Goal: Task Accomplishment & Management: Use online tool/utility

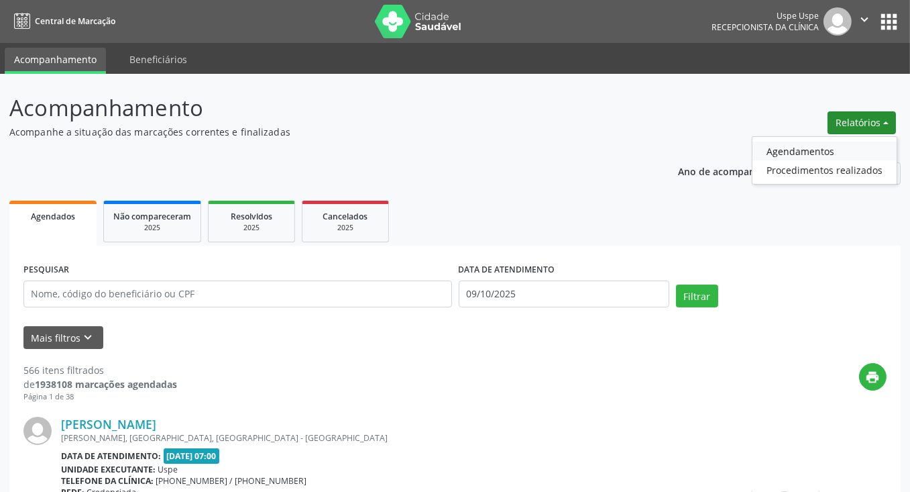
click at [786, 149] on link "Agendamentos" at bounding box center [825, 151] width 144 height 19
select select "9"
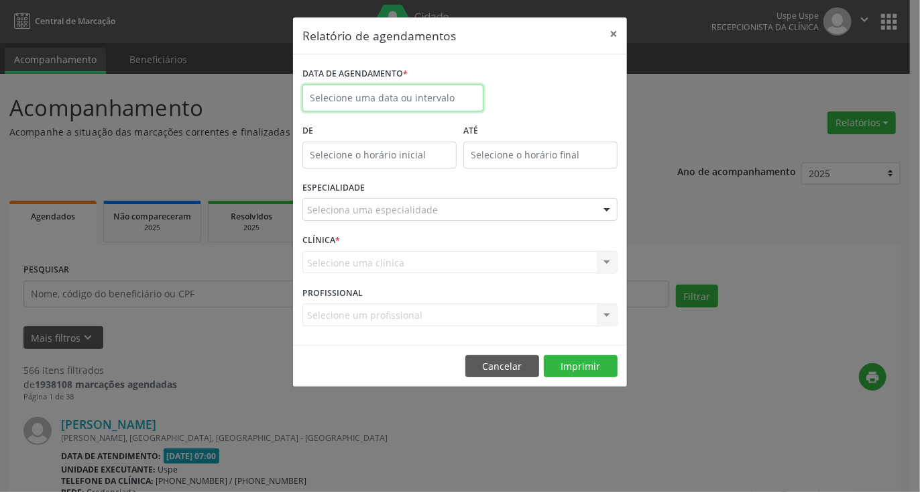
click at [442, 96] on input "text" at bounding box center [393, 98] width 181 height 27
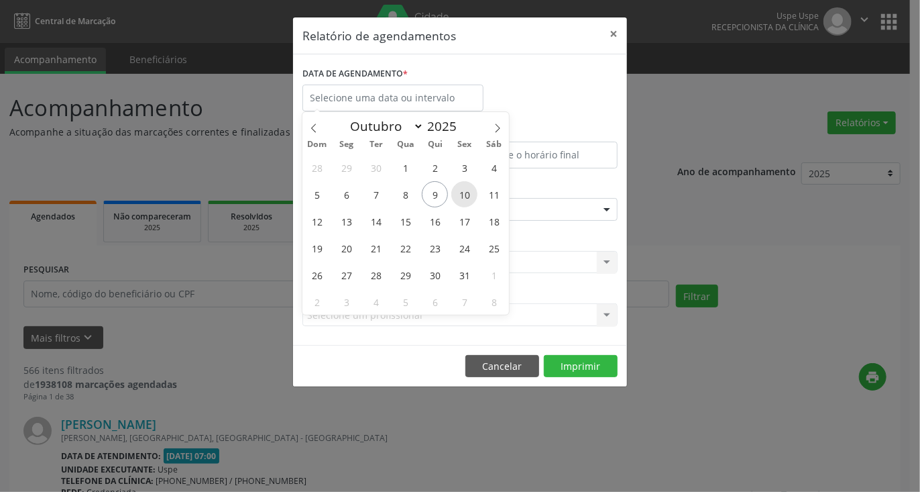
click at [463, 195] on span "10" at bounding box center [464, 194] width 26 height 26
type input "[DATE]"
click at [463, 195] on span "10" at bounding box center [464, 194] width 26 height 26
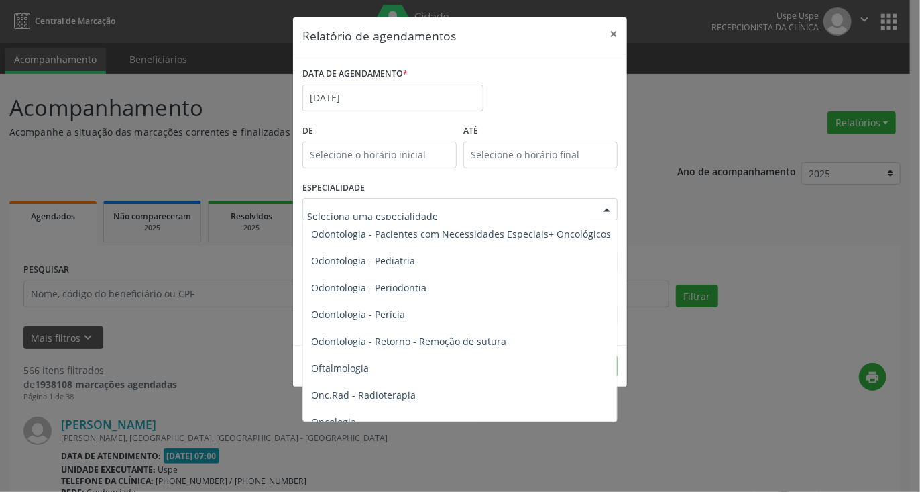
scroll to position [1811, 0]
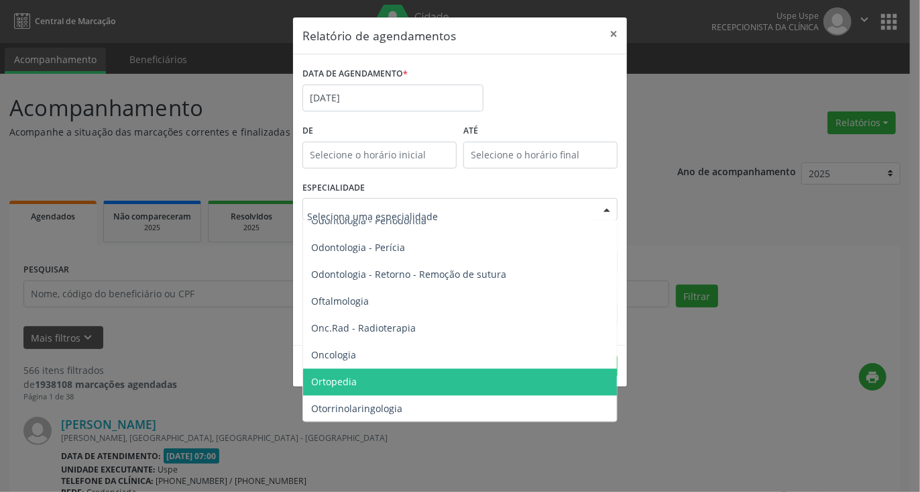
click at [362, 372] on span "Ortopedia" at bounding box center [461, 381] width 316 height 27
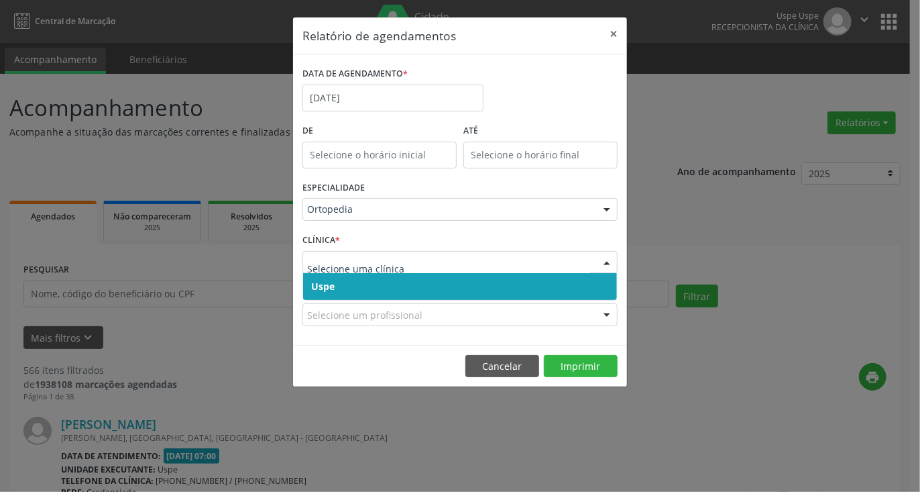
click at [375, 287] on span "Uspe" at bounding box center [460, 286] width 314 height 27
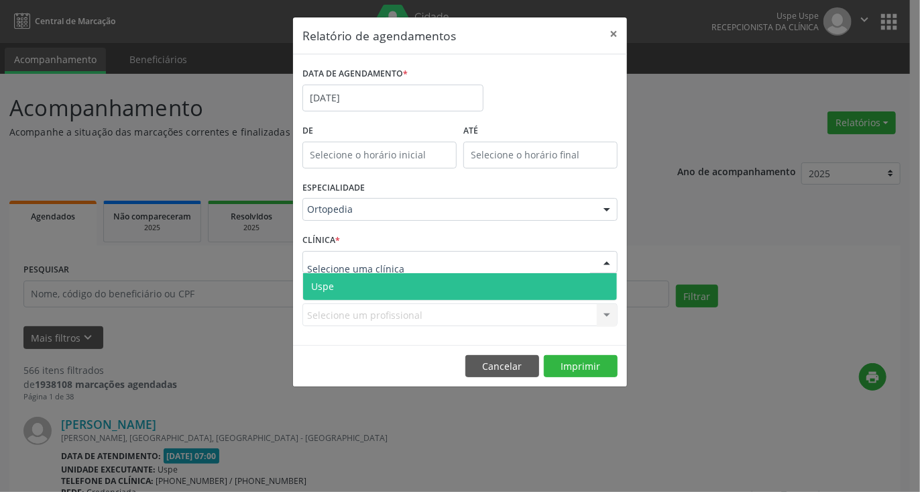
click at [372, 289] on span "Uspe" at bounding box center [460, 286] width 314 height 27
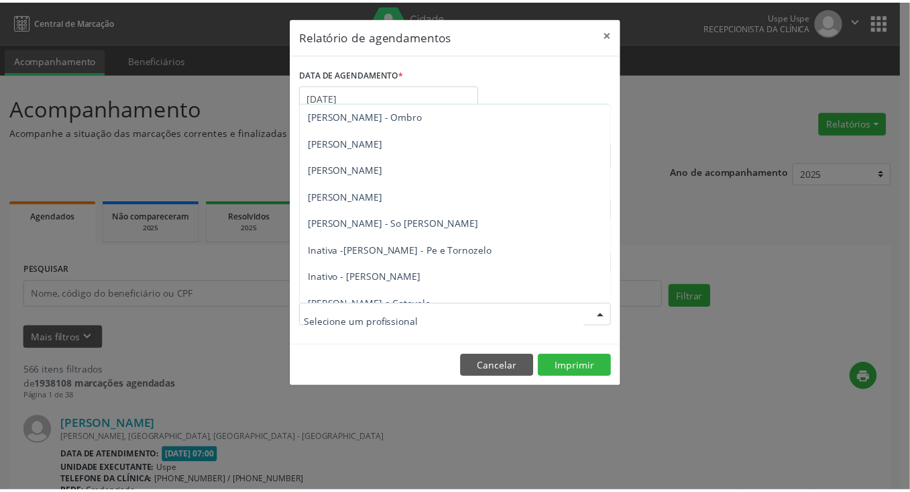
scroll to position [671, 0]
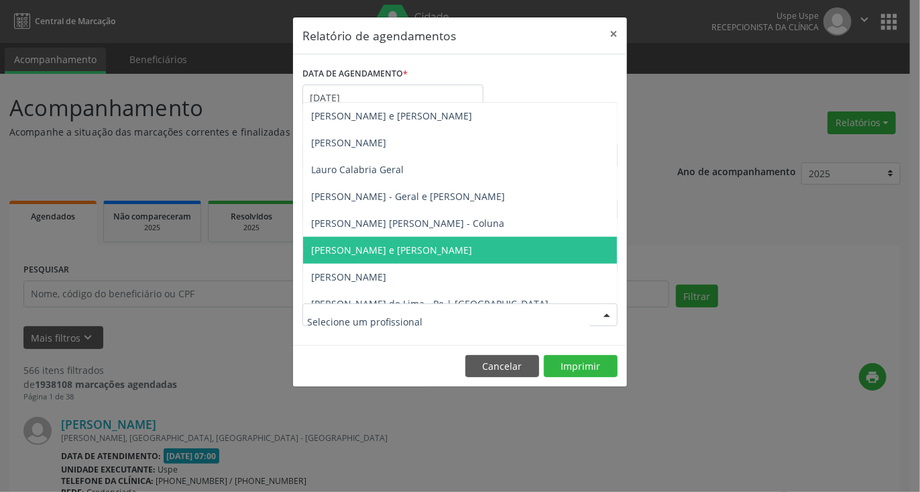
click at [387, 248] on span "[PERSON_NAME] e [PERSON_NAME]" at bounding box center [391, 249] width 161 height 13
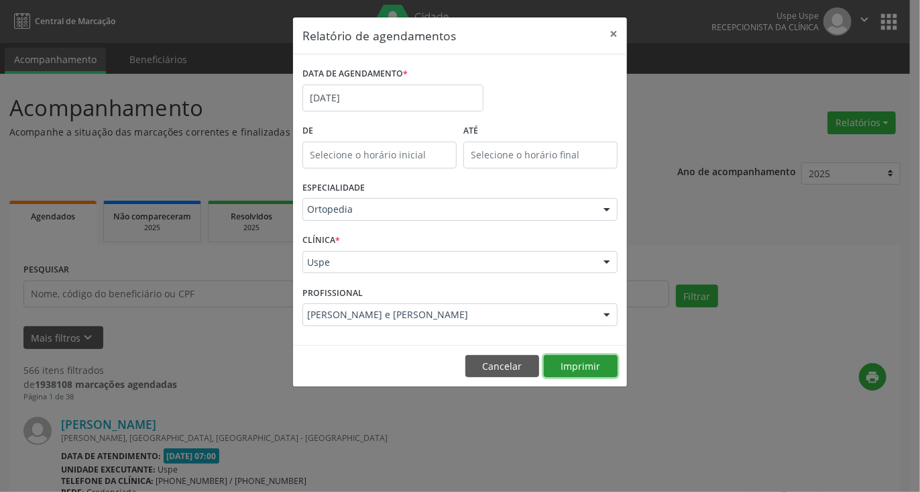
click at [584, 370] on button "Imprimir" at bounding box center [581, 366] width 74 height 23
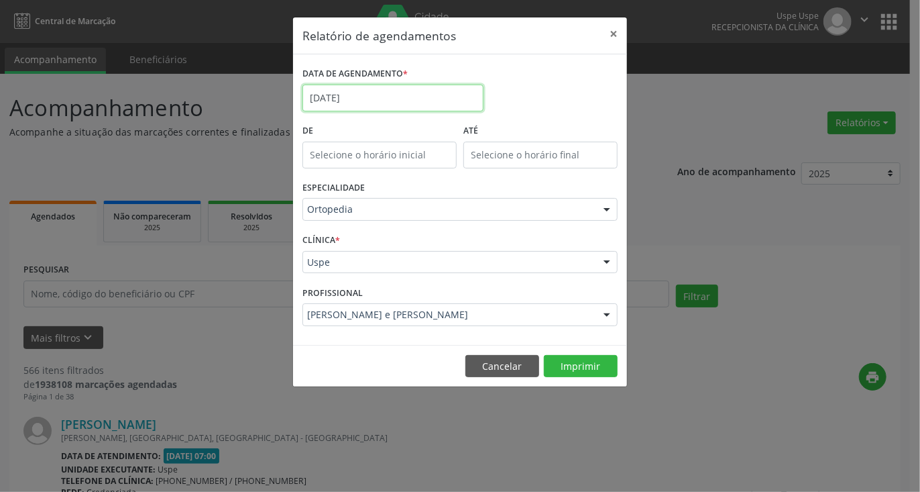
click at [409, 95] on input "[DATE]" at bounding box center [393, 98] width 181 height 27
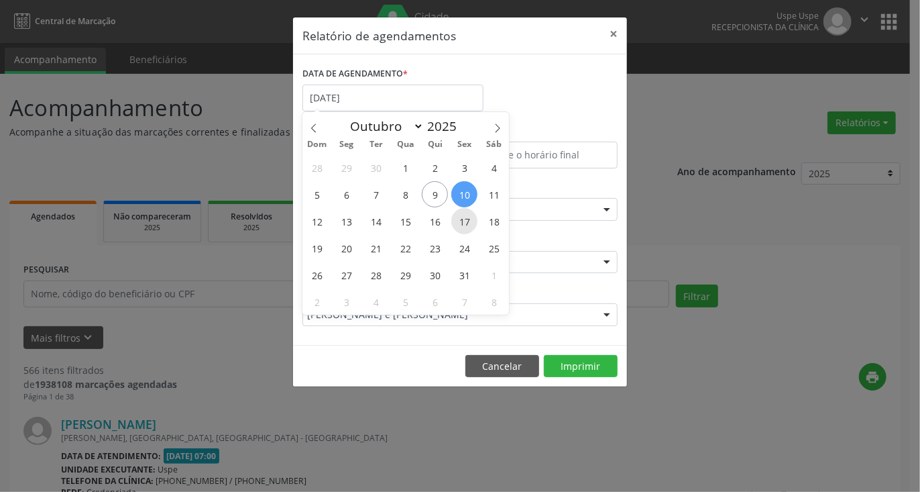
click at [462, 222] on span "17" at bounding box center [464, 221] width 26 height 26
type input "[DATE]"
click at [462, 222] on span "17" at bounding box center [464, 221] width 26 height 26
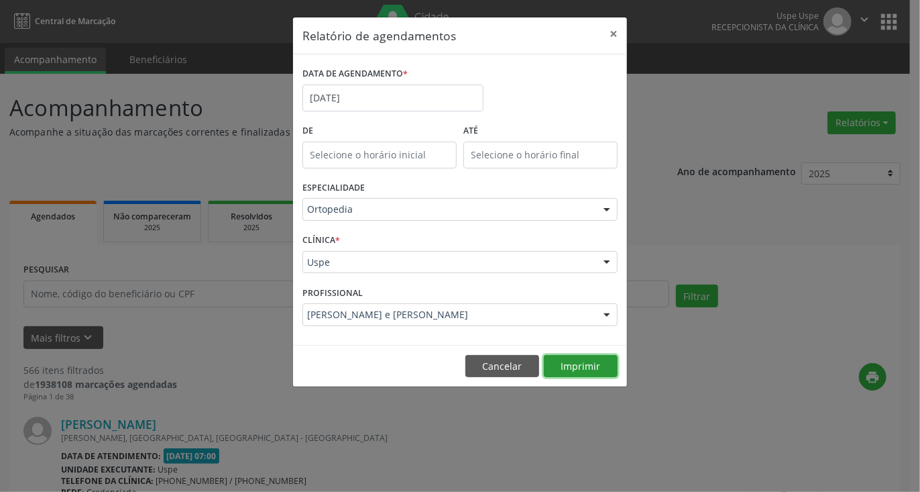
click at [563, 363] on button "Imprimir" at bounding box center [581, 366] width 74 height 23
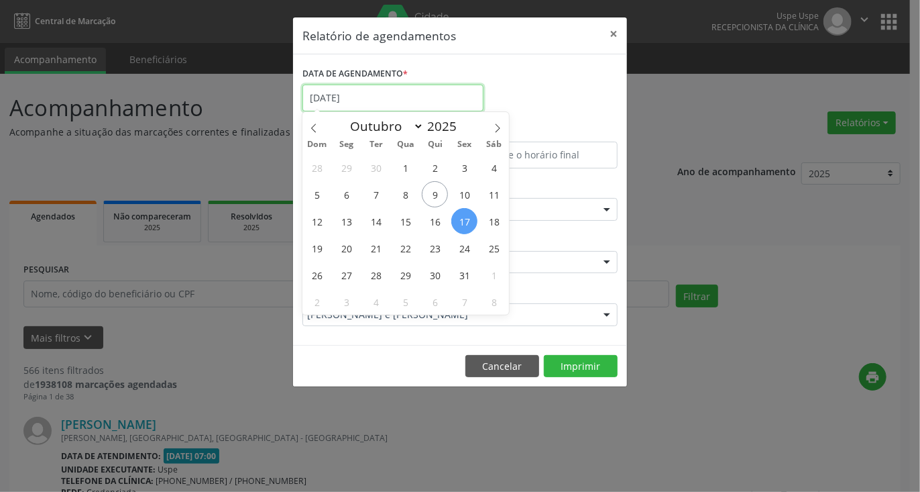
click at [396, 95] on input "[DATE]" at bounding box center [393, 98] width 181 height 27
click at [472, 252] on span "24" at bounding box center [464, 248] width 26 height 26
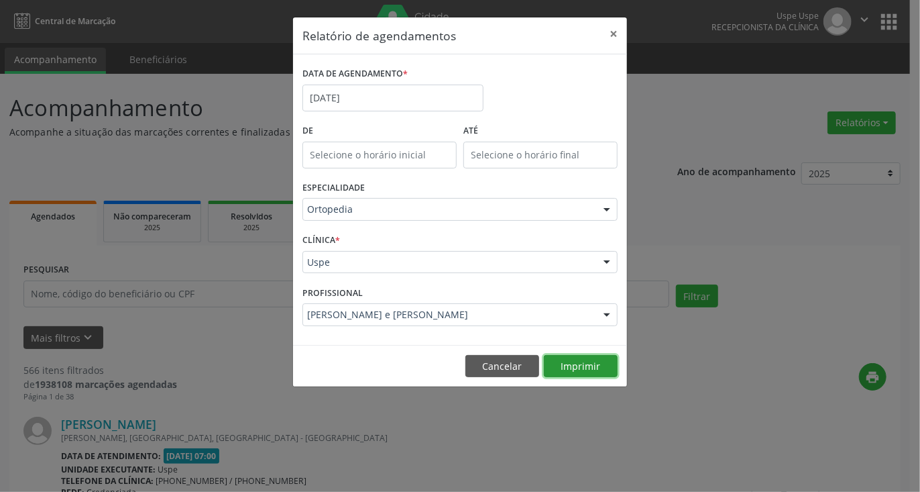
click at [571, 363] on button "Imprimir" at bounding box center [581, 366] width 74 height 23
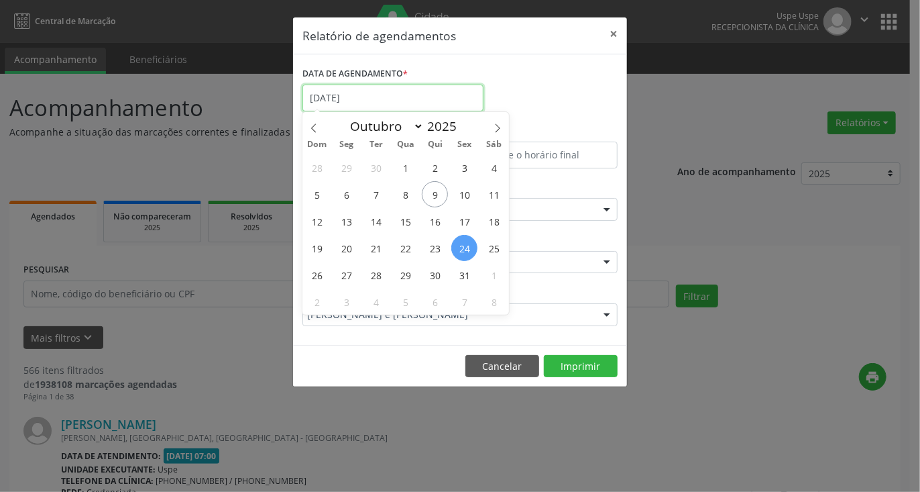
click at [408, 102] on input "[DATE]" at bounding box center [393, 98] width 181 height 27
click at [472, 274] on span "31" at bounding box center [464, 275] width 26 height 26
type input "[DATE]"
click at [472, 274] on span "31" at bounding box center [464, 275] width 26 height 26
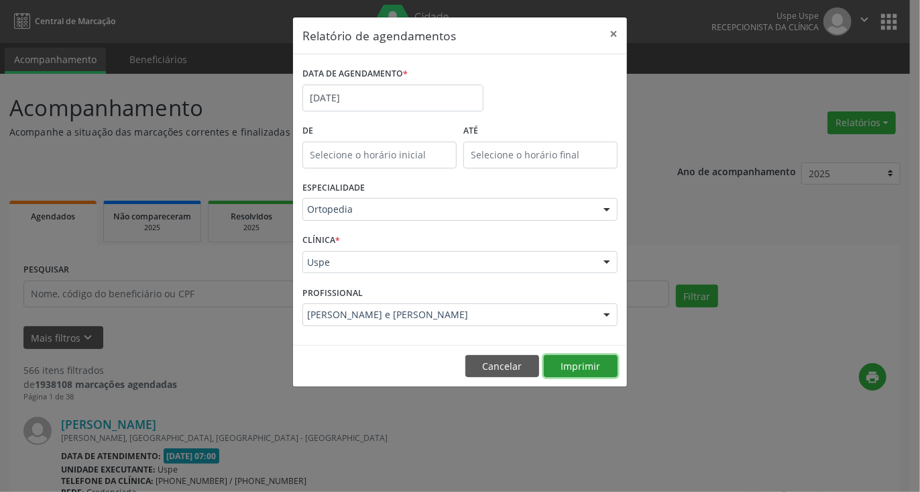
click at [581, 364] on button "Imprimir" at bounding box center [581, 366] width 74 height 23
click at [617, 33] on button "×" at bounding box center [613, 33] width 27 height 33
